Goal: Navigation & Orientation: Find specific page/section

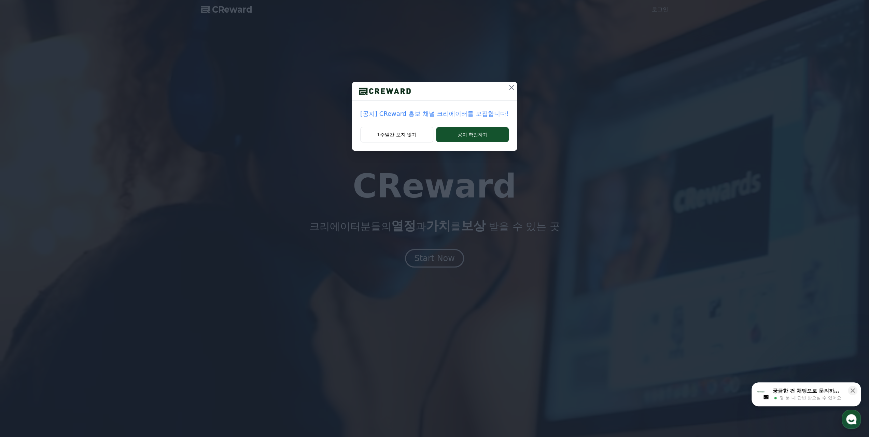
click at [510, 88] on icon at bounding box center [511, 87] width 5 height 5
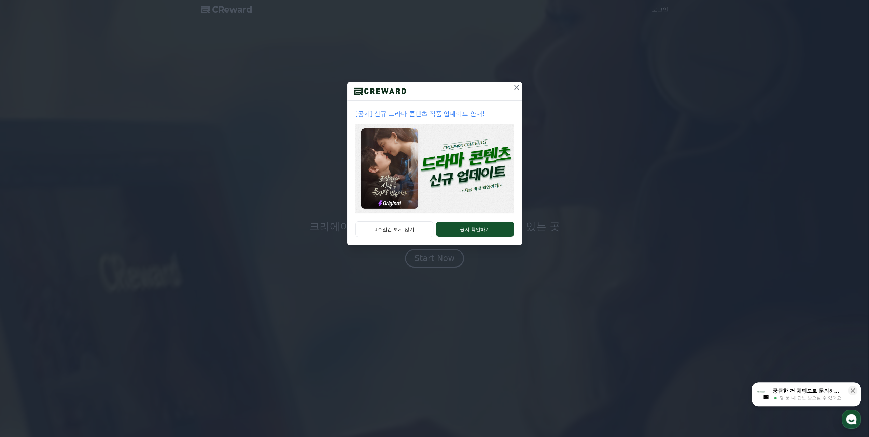
click at [511, 88] on button at bounding box center [516, 87] width 11 height 11
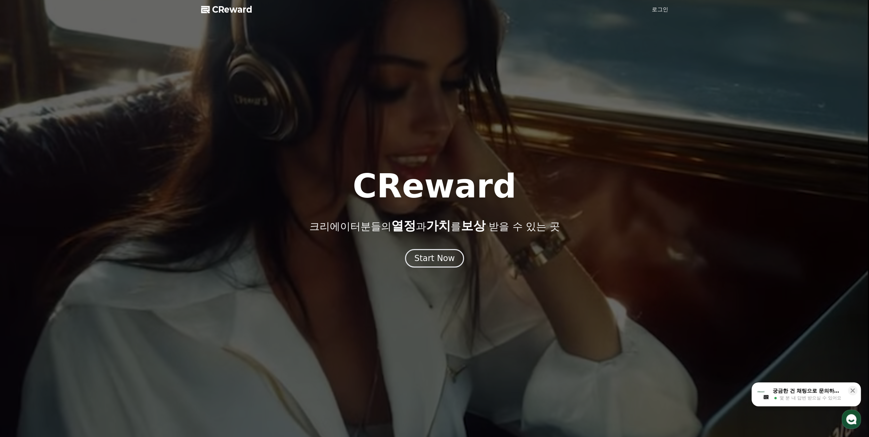
click at [658, 9] on link "로그인" at bounding box center [660, 9] width 16 height 8
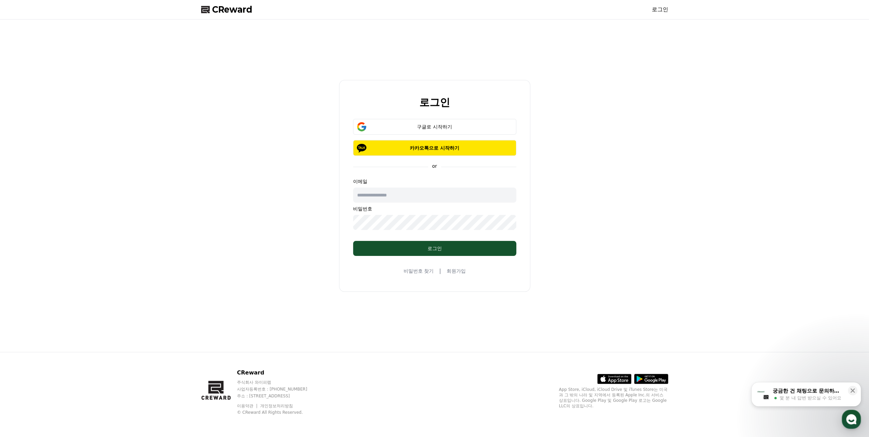
click at [412, 196] on input "text" at bounding box center [434, 195] width 163 height 15
click at [372, 194] on input "**********" at bounding box center [434, 195] width 163 height 15
click at [417, 246] on div "로그인" at bounding box center [435, 248] width 136 height 7
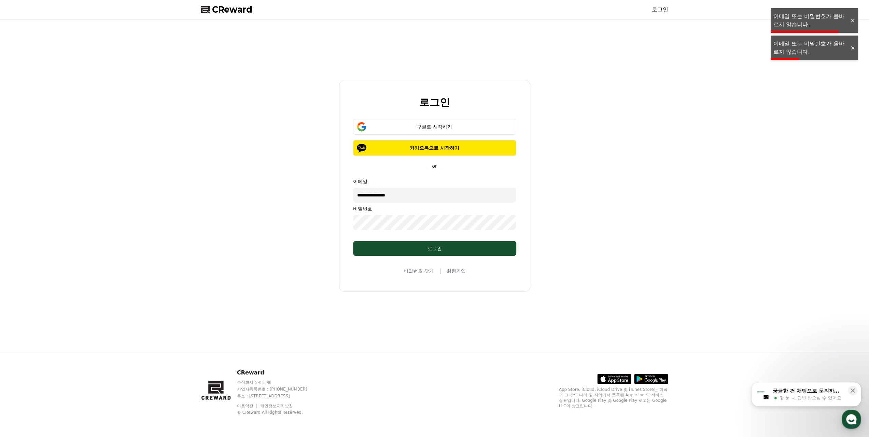
click at [388, 199] on input "**********" at bounding box center [434, 195] width 163 height 15
type input "**********"
click at [469, 124] on div "구글로 시작하기" at bounding box center [434, 126] width 143 height 7
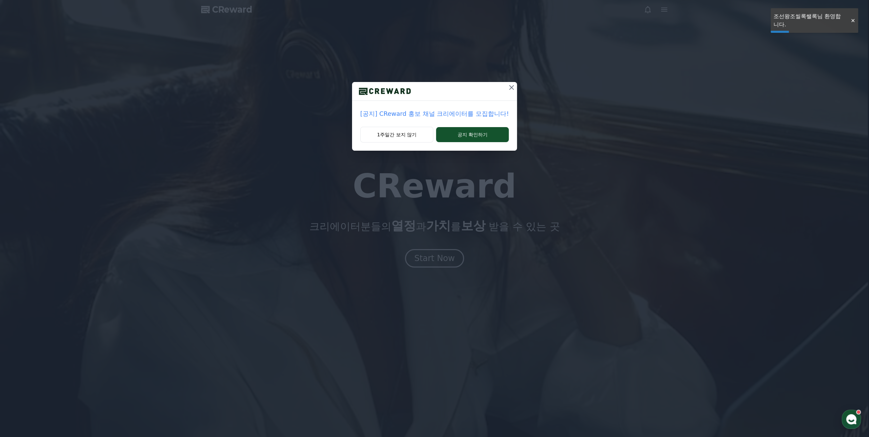
click at [514, 86] on button at bounding box center [511, 87] width 11 height 11
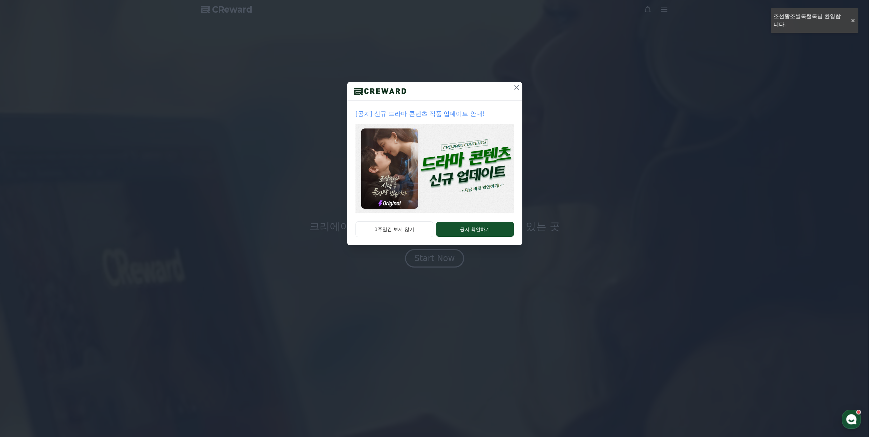
click at [513, 86] on icon at bounding box center [517, 87] width 8 height 8
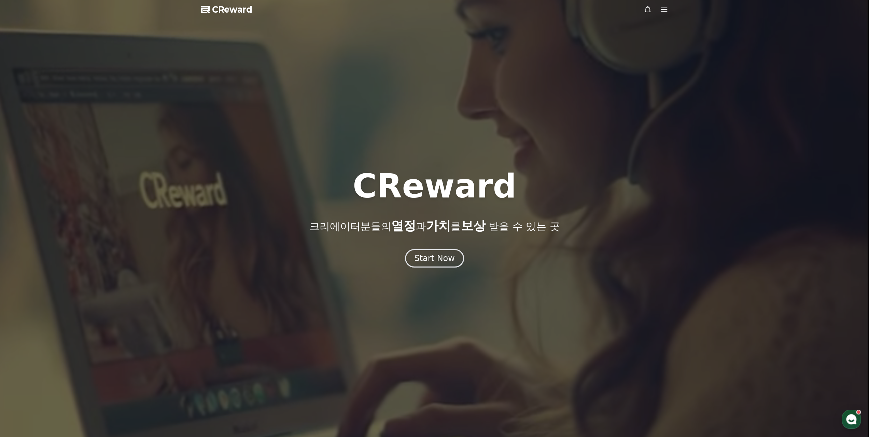
click at [667, 10] on icon at bounding box center [664, 10] width 6 height 4
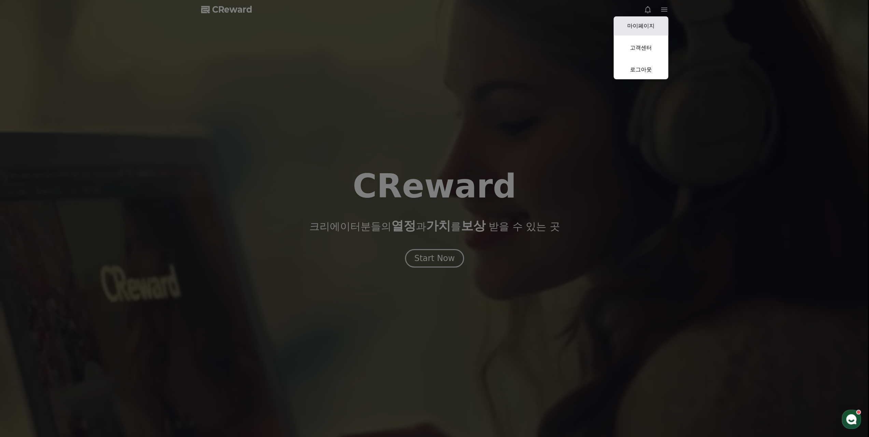
click at [650, 24] on link "마이페이지" at bounding box center [641, 25] width 55 height 19
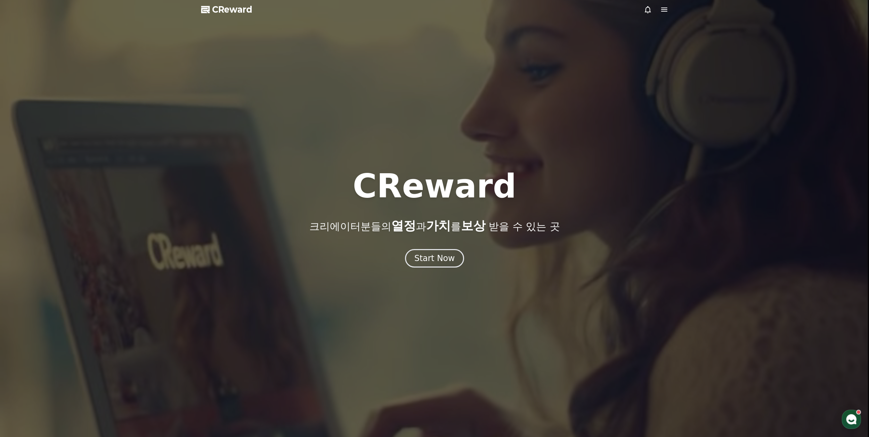
select select "**********"
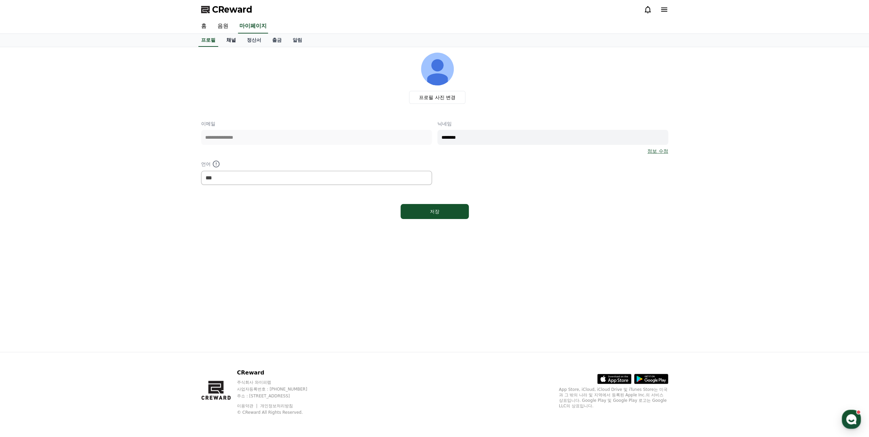
click at [231, 42] on link "채널" at bounding box center [231, 40] width 20 height 13
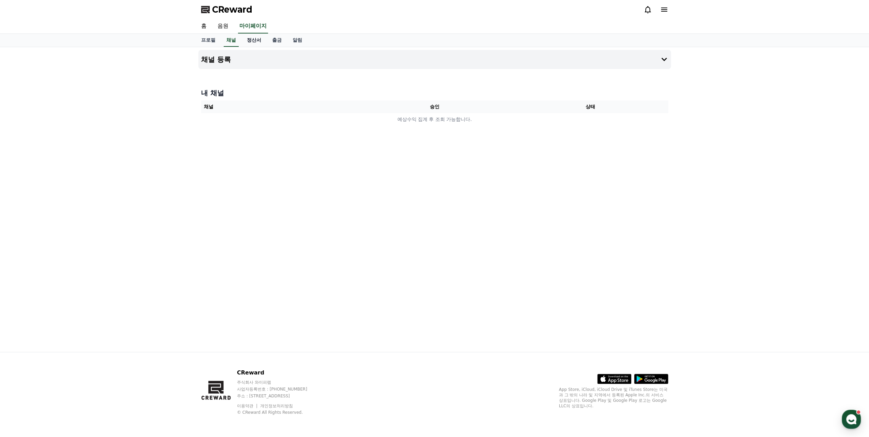
click at [243, 39] on link "정산서" at bounding box center [253, 40] width 25 height 13
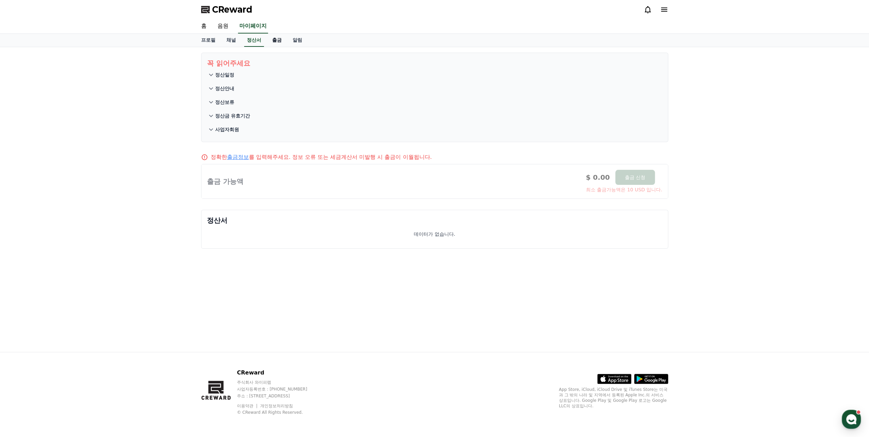
click at [275, 39] on link "출금" at bounding box center [277, 40] width 20 height 13
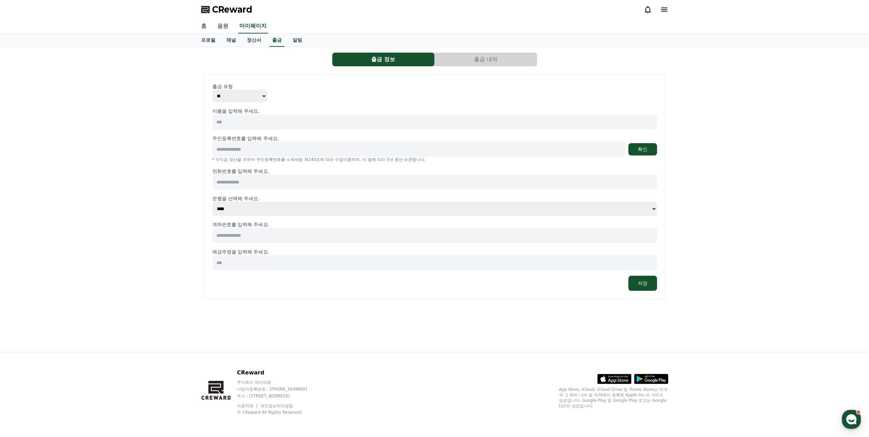
click at [202, 25] on link "홈" at bounding box center [204, 26] width 16 height 14
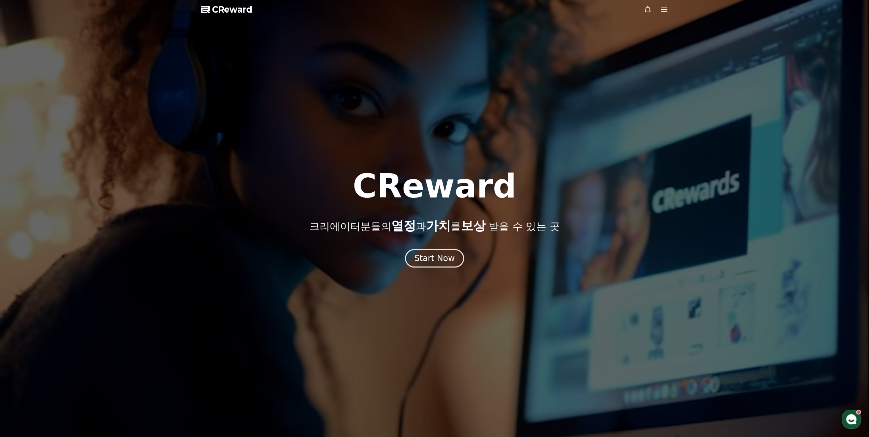
drag, startPoint x: 283, startPoint y: 6, endPoint x: 160, endPoint y: 0, distance: 123.5
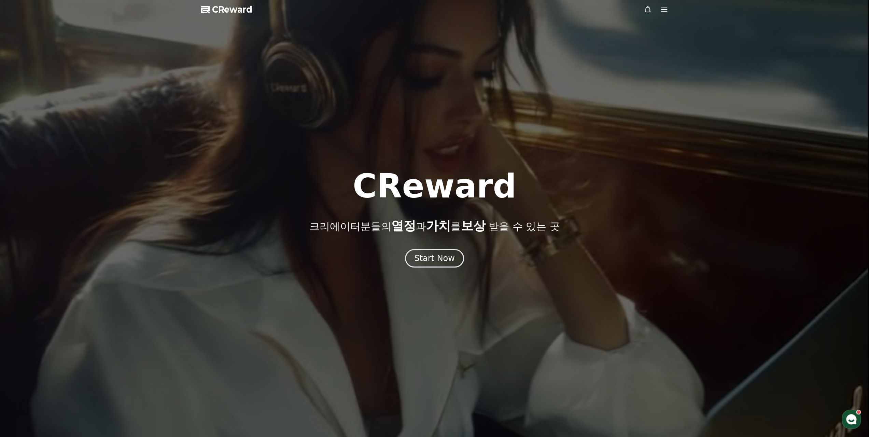
click at [280, 6] on div at bounding box center [434, 218] width 869 height 437
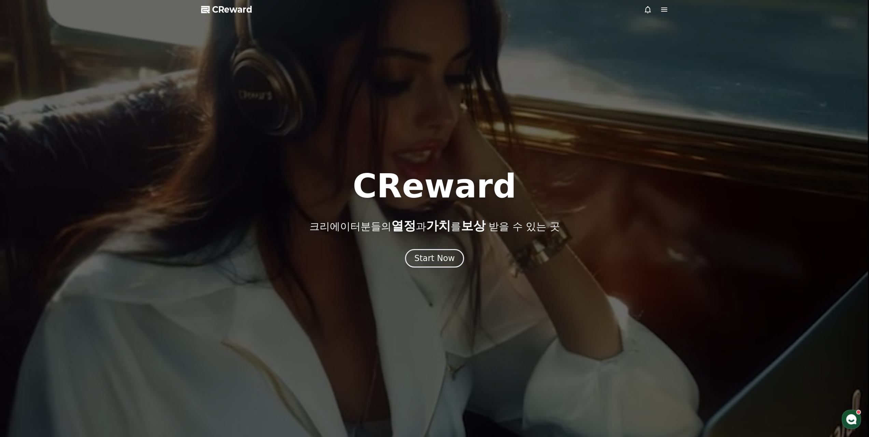
click at [161, 0] on div at bounding box center [434, 218] width 869 height 437
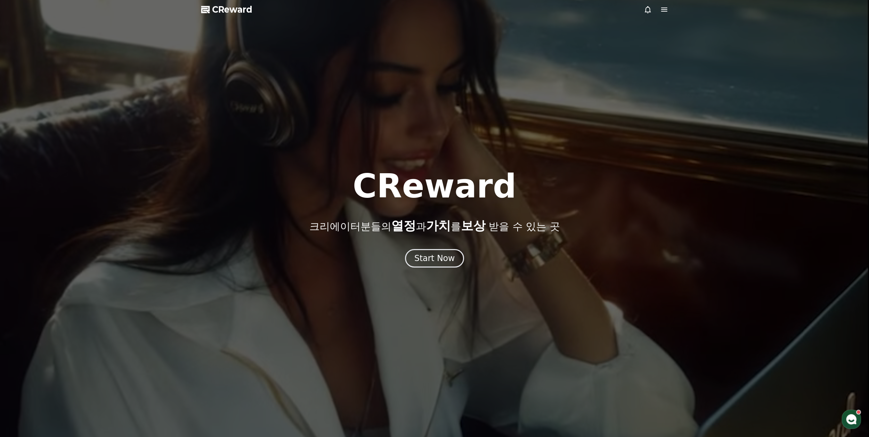
click at [214, 3] on div at bounding box center [434, 218] width 869 height 437
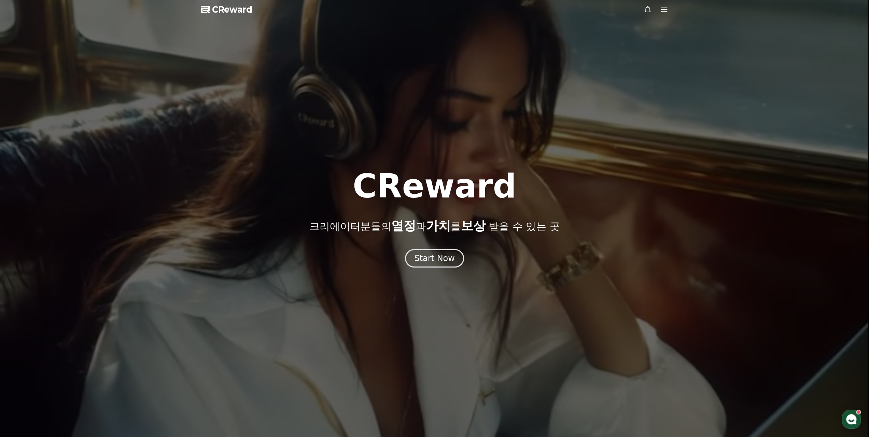
click at [213, 4] on span "CReward" at bounding box center [232, 9] width 40 height 11
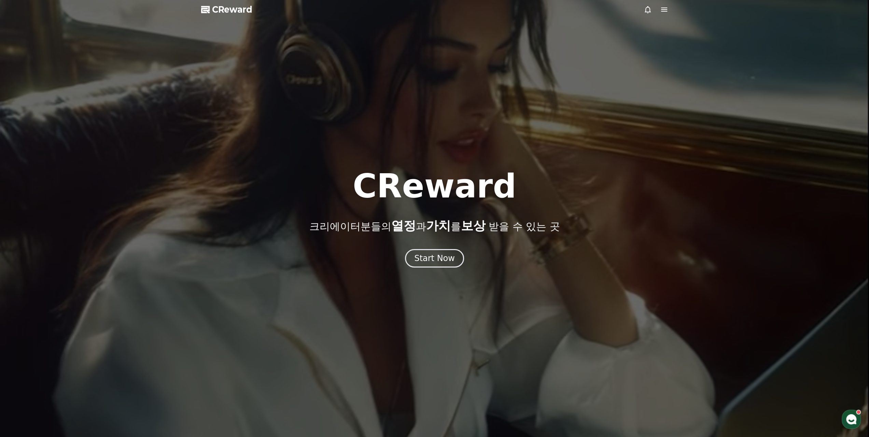
click at [213, 4] on span "CReward" at bounding box center [232, 9] width 40 height 11
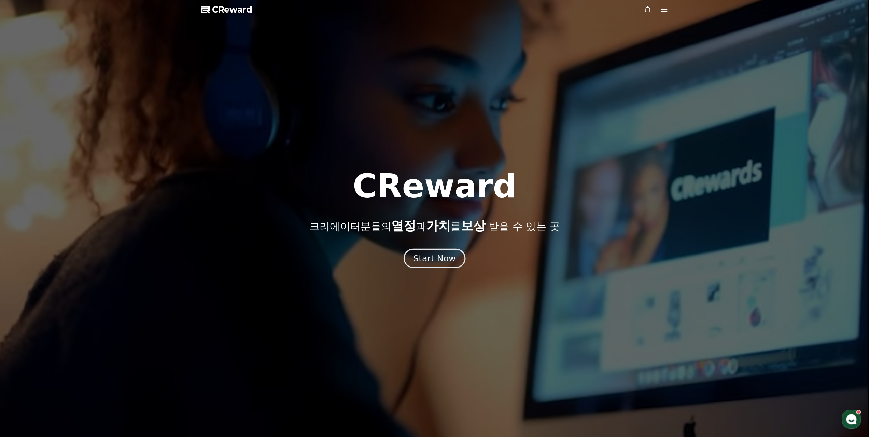
click at [444, 259] on div "Start Now" at bounding box center [434, 258] width 42 height 12
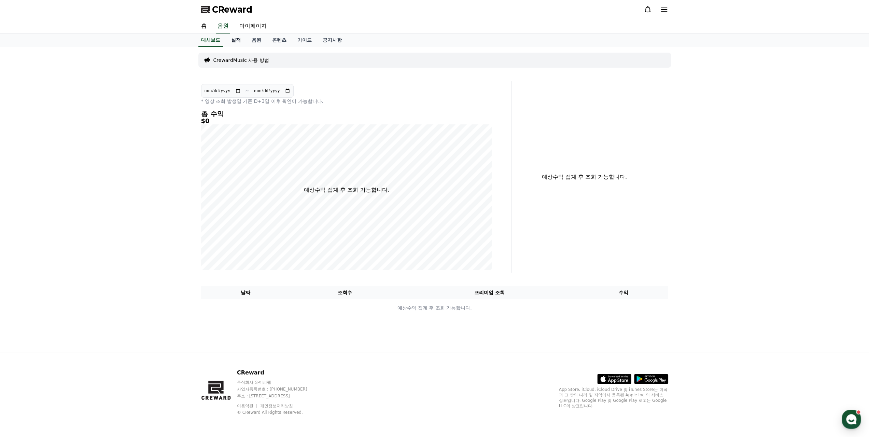
click at [237, 40] on link "실적" at bounding box center [236, 40] width 20 height 13
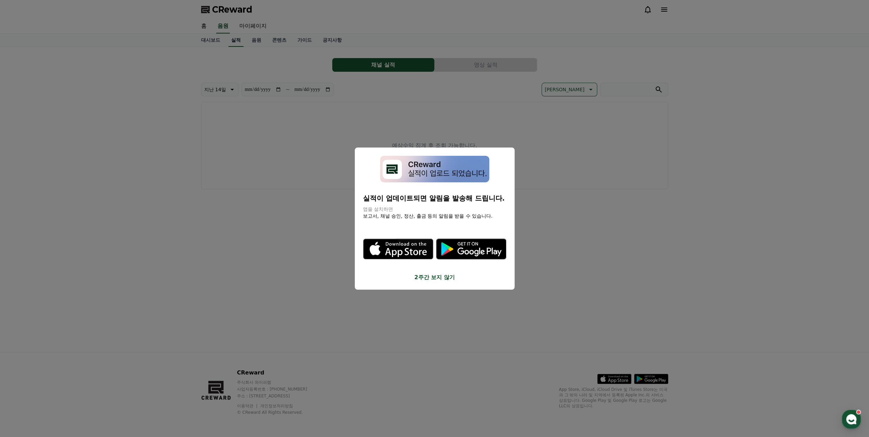
click at [261, 41] on button "close modal" at bounding box center [434, 218] width 869 height 437
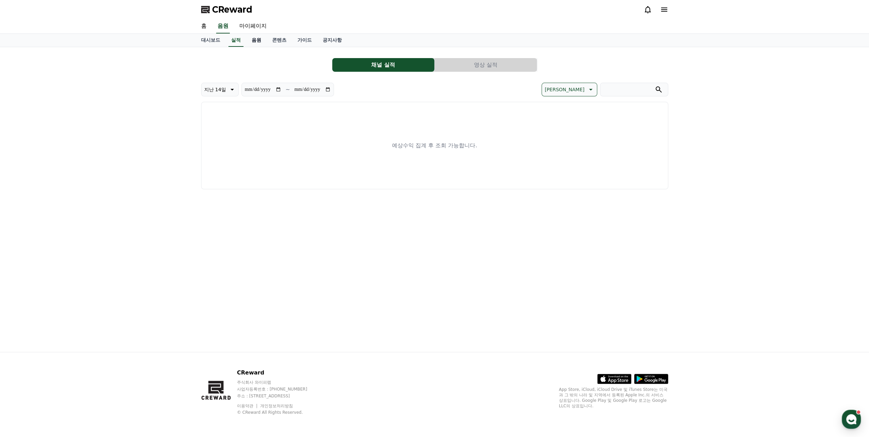
click at [253, 40] on link "음원" at bounding box center [256, 40] width 20 height 13
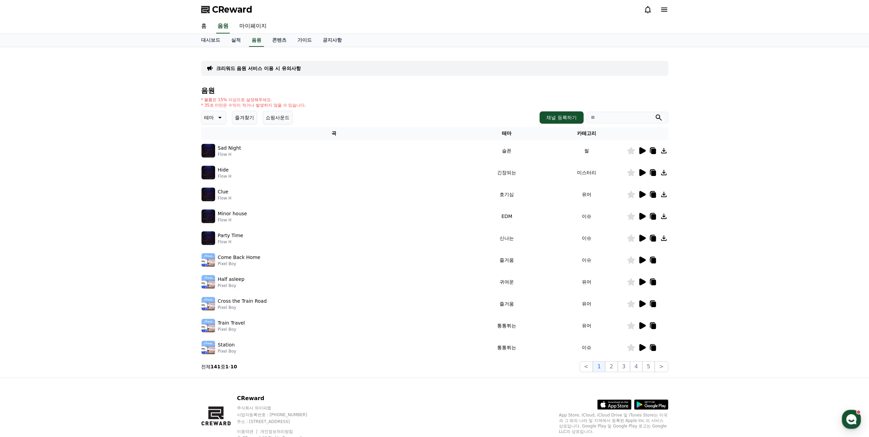
click at [292, 40] on link "가이드" at bounding box center [304, 40] width 25 height 13
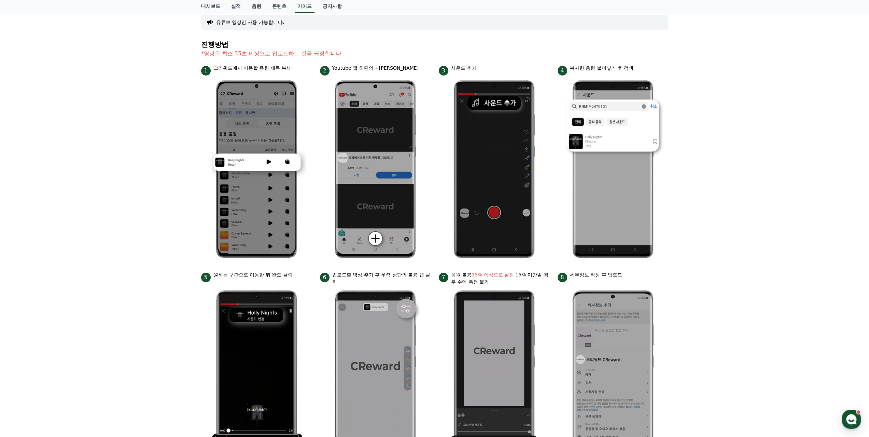
scroll to position [57, 0]
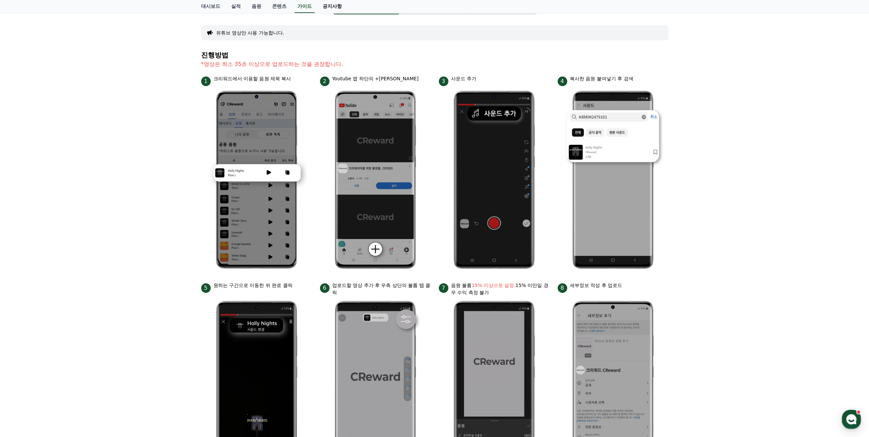
click at [338, 9] on link "공지사항" at bounding box center [332, 6] width 30 height 13
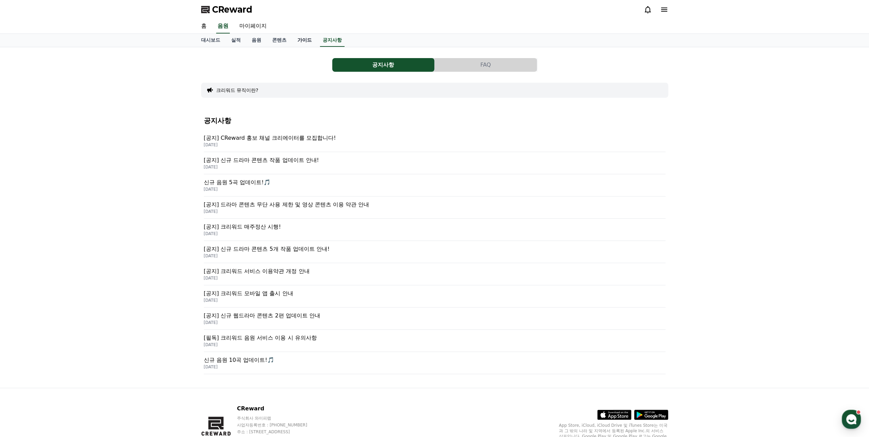
click at [303, 45] on link "가이드" at bounding box center [304, 40] width 25 height 13
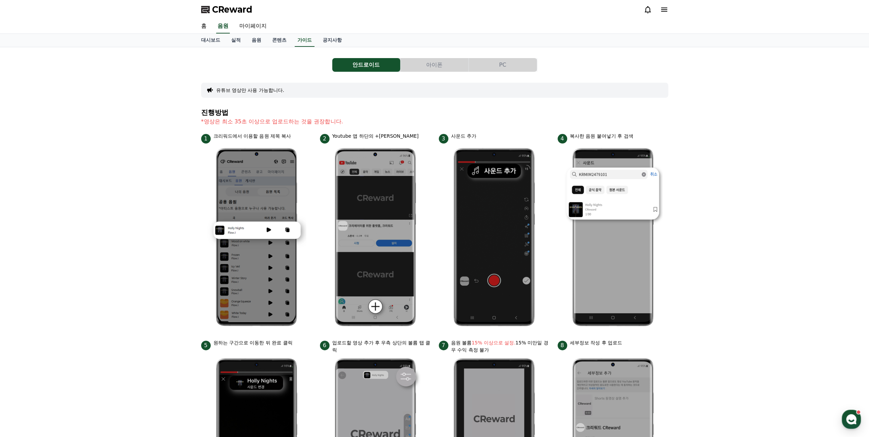
click at [306, 91] on div "유튜브 영상만 사용 가능합니다." at bounding box center [434, 90] width 467 height 15
click at [251, 93] on div "유튜브 영상만 사용 가능합니다." at bounding box center [434, 90] width 467 height 15
click at [245, 87] on button "유튜브 영상만 사용 가능합니다." at bounding box center [250, 90] width 68 height 7
